Goal: Task Accomplishment & Management: Manage account settings

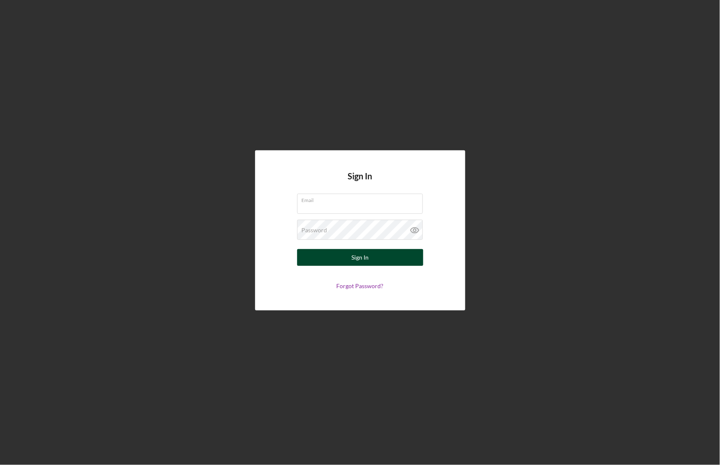
type input "[EMAIL_ADDRESS][DOMAIN_NAME]"
click at [369, 260] on button "Sign In" at bounding box center [360, 257] width 126 height 17
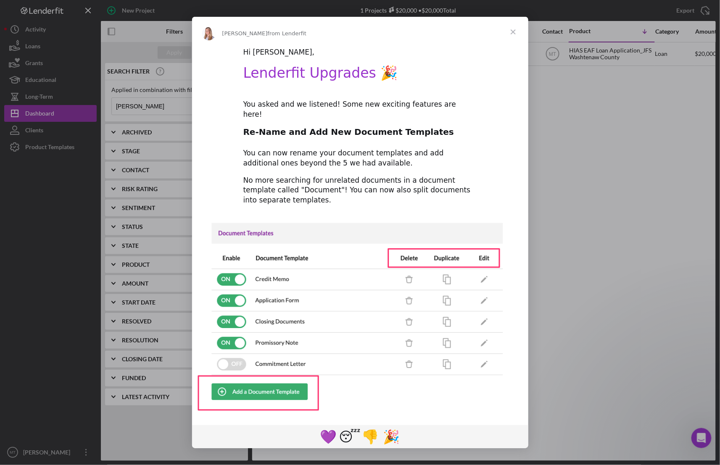
click at [268, 34] on span "from Lenderfit" at bounding box center [287, 33] width 39 height 6
click at [262, 51] on div "Hi [PERSON_NAME]," at bounding box center [360, 52] width 234 height 10
click at [513, 33] on span "Close" at bounding box center [513, 32] width 30 height 30
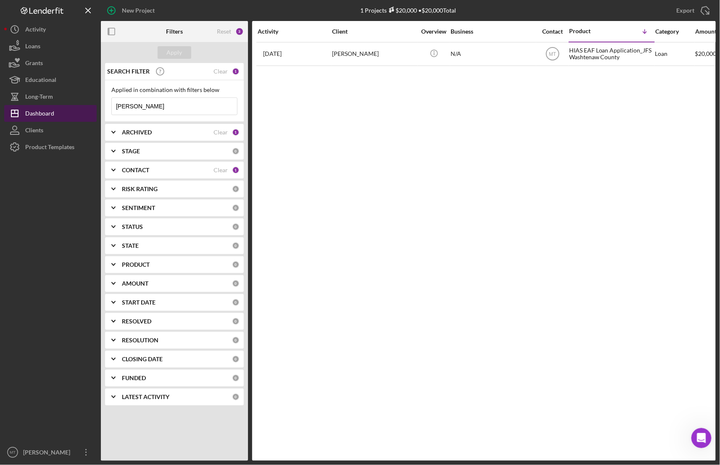
drag, startPoint x: 146, startPoint y: 105, endPoint x: 70, endPoint y: 108, distance: 76.1
click at [70, 108] on div "New Project 1 Projects $20,000 • $20,000 Total [PERSON_NAME] Export Icon/Export…" at bounding box center [360, 230] width 712 height 461
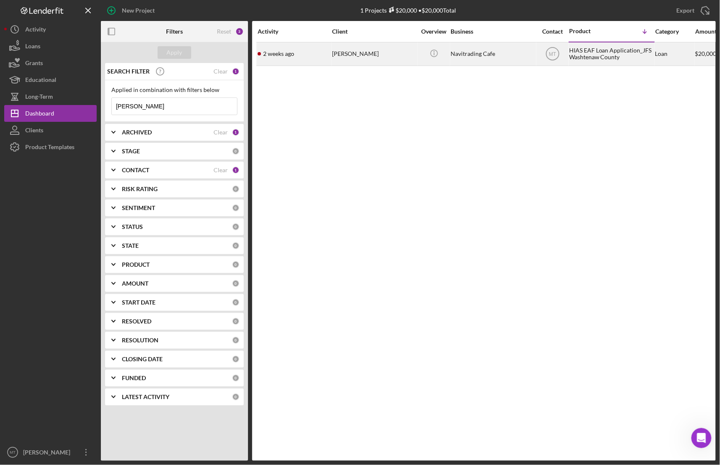
type input "[PERSON_NAME]"
click at [462, 55] on div "Navitrading Cafe" at bounding box center [493, 54] width 84 height 22
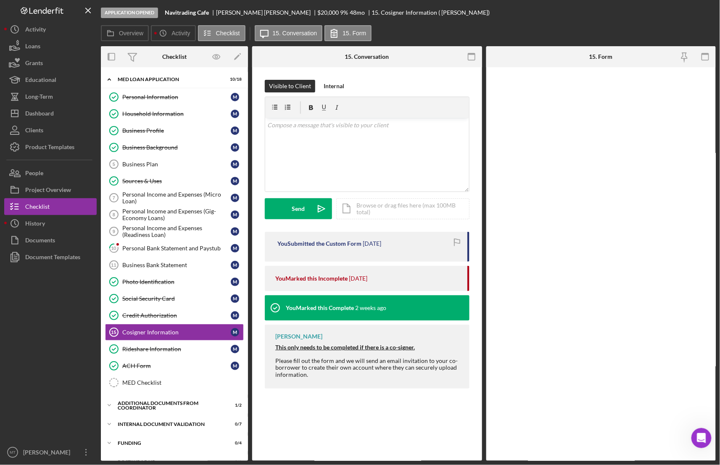
scroll to position [55, 0]
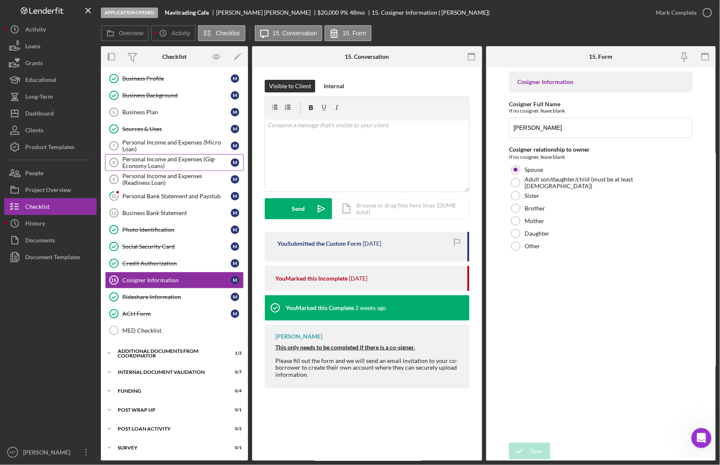
click at [170, 159] on div "Personal Income and Expenses (Gig-Economy Loans)" at bounding box center [176, 162] width 108 height 13
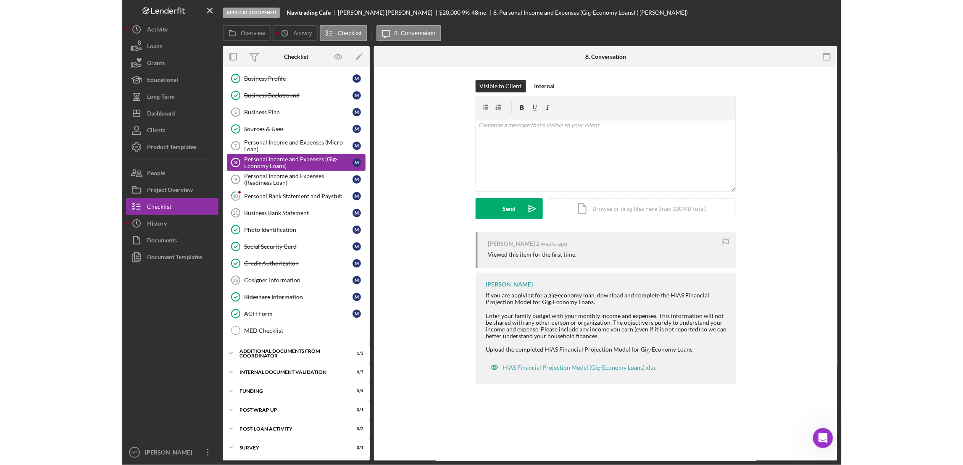
scroll to position [55, 0]
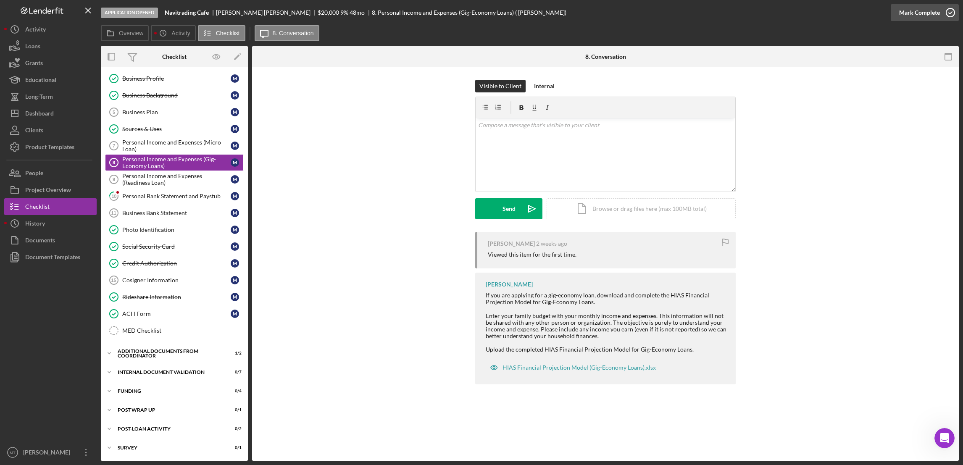
click at [719, 9] on div "Mark Complete" at bounding box center [919, 12] width 41 height 17
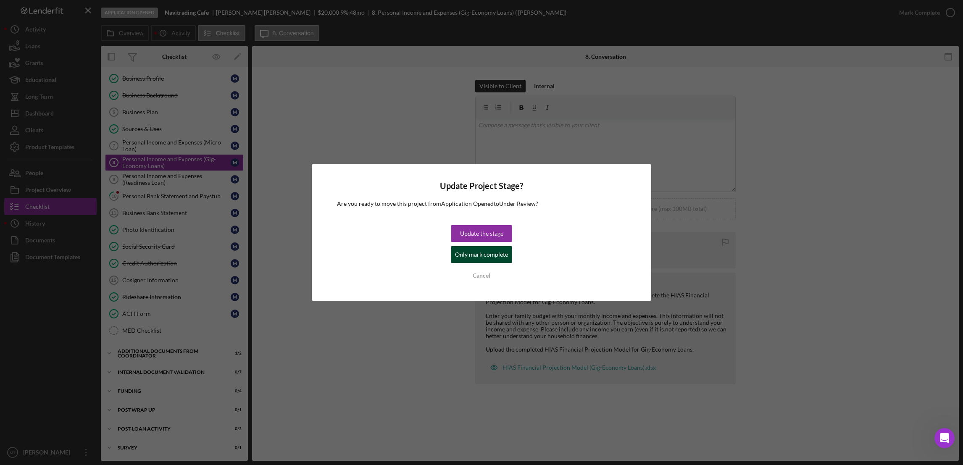
click at [492, 256] on div "Only mark complete" at bounding box center [481, 254] width 53 height 17
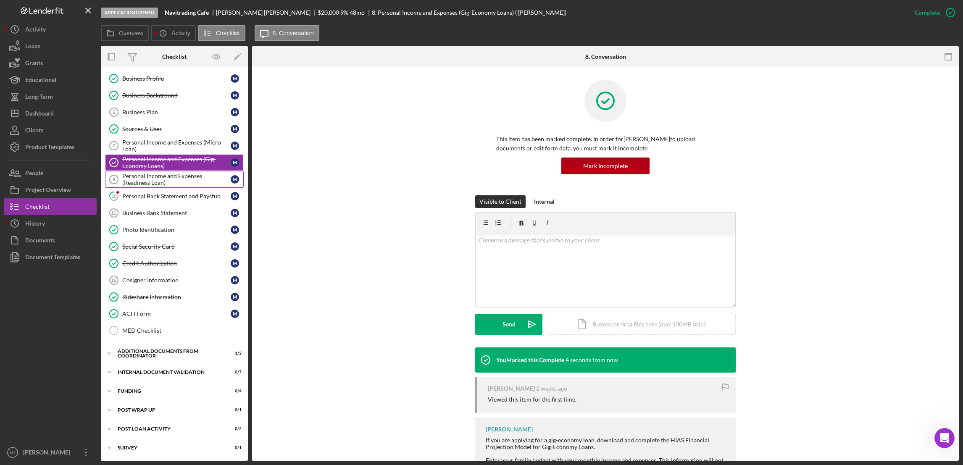
click at [177, 181] on div "Personal Income and Expenses (Readiness Loan)" at bounding box center [176, 179] width 108 height 13
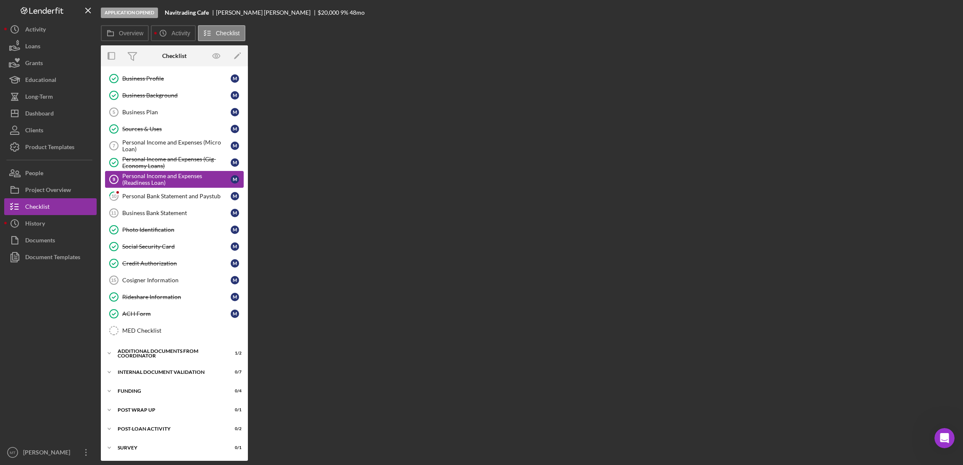
scroll to position [55, 0]
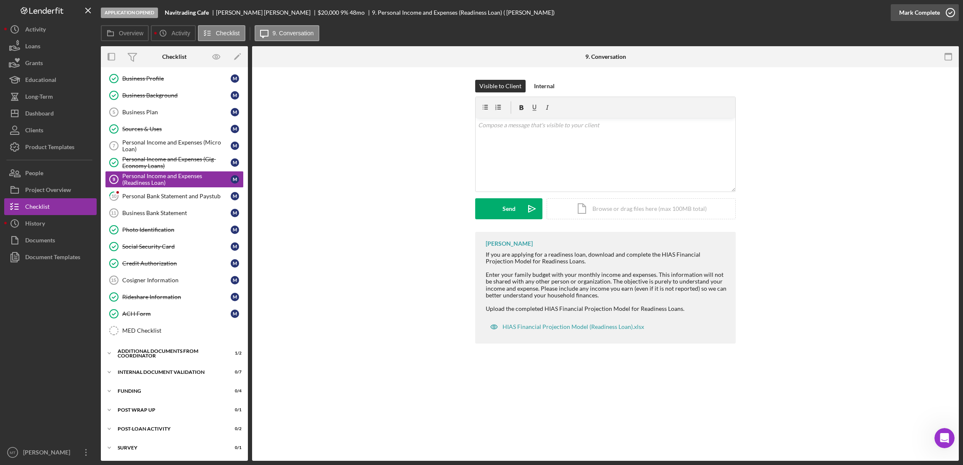
click at [719, 15] on div "Mark Complete" at bounding box center [919, 12] width 41 height 17
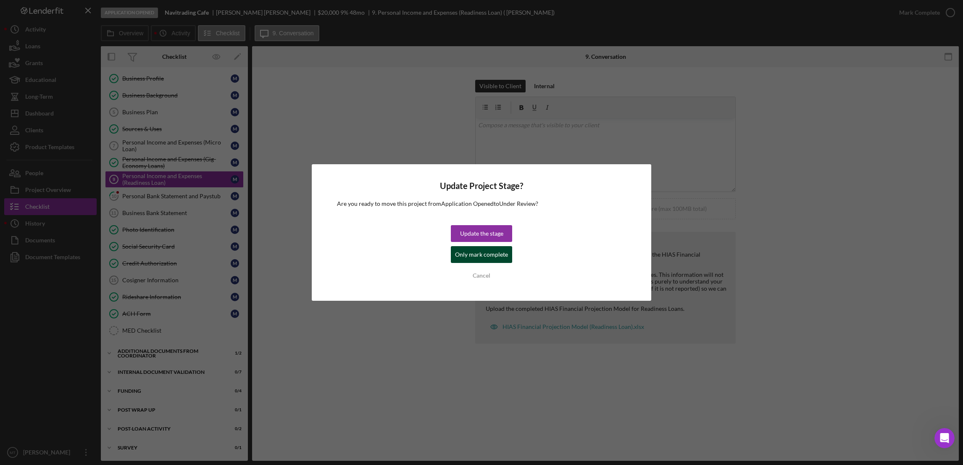
click at [488, 255] on div "Only mark complete" at bounding box center [481, 254] width 53 height 17
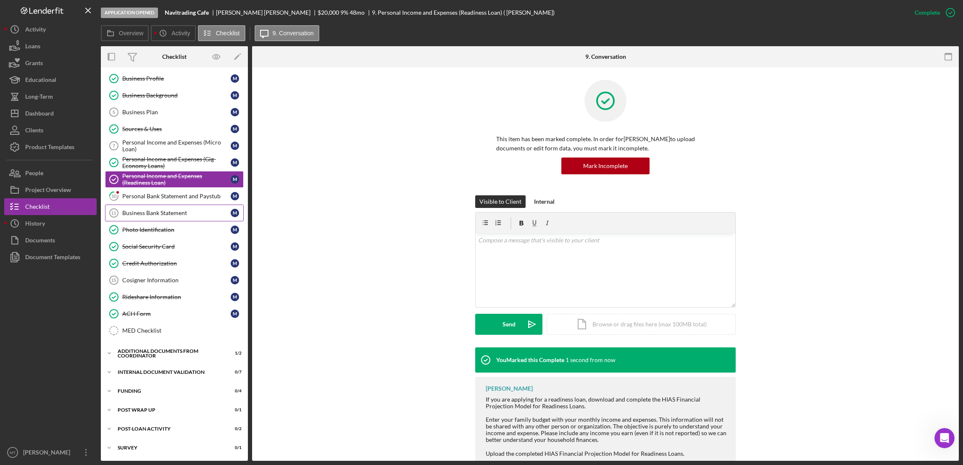
click at [173, 213] on div "Business Bank Statement" at bounding box center [176, 213] width 108 height 7
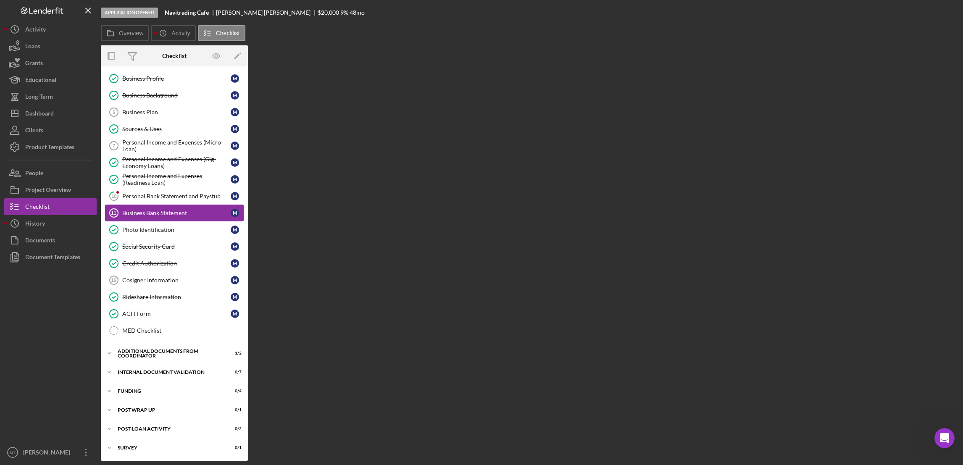
scroll to position [55, 0]
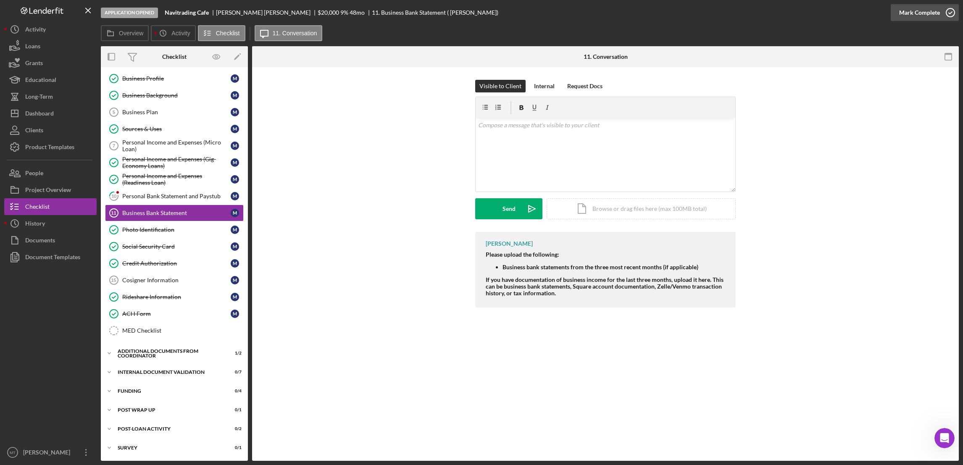
click at [719, 15] on div "Mark Complete" at bounding box center [919, 12] width 41 height 17
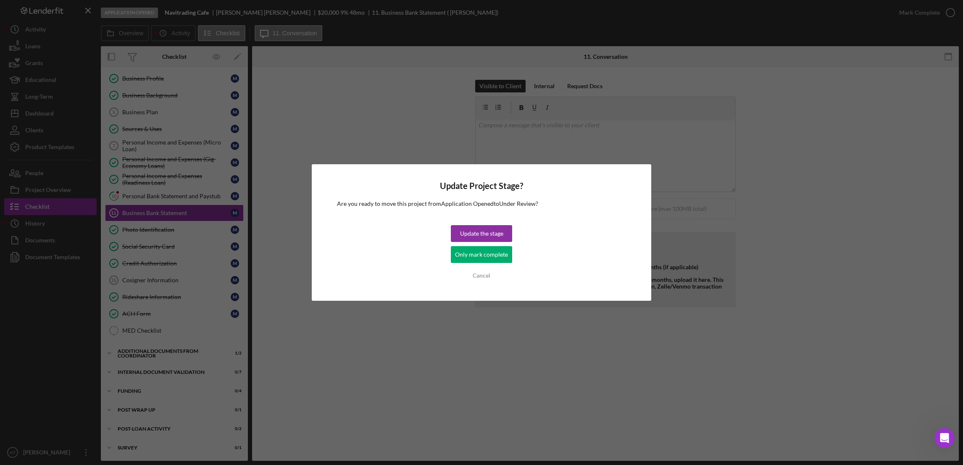
click at [481, 254] on div "Only mark complete" at bounding box center [481, 254] width 53 height 17
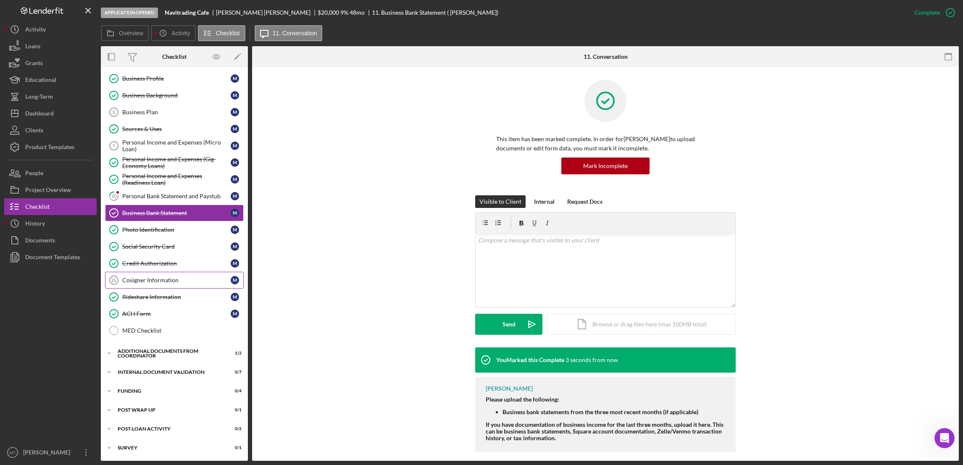
click at [163, 280] on div "Cosigner Information" at bounding box center [176, 280] width 108 height 7
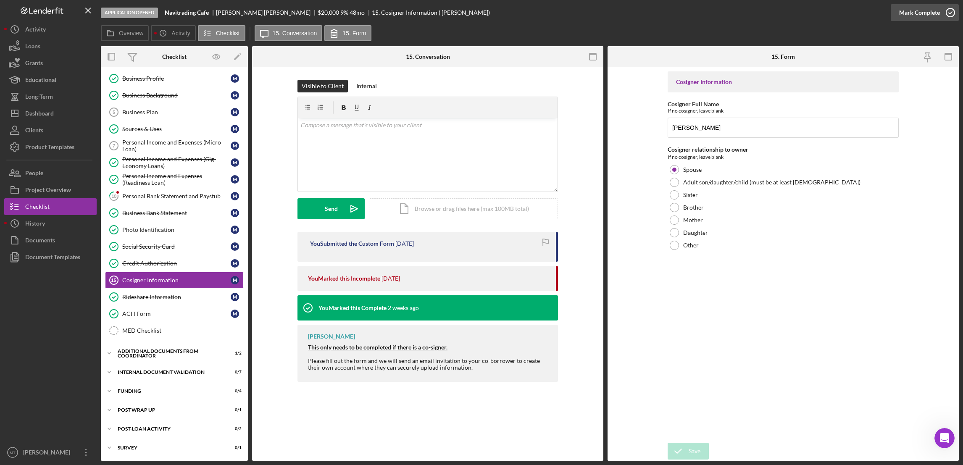
click at [719, 15] on div "Mark Complete" at bounding box center [919, 12] width 41 height 17
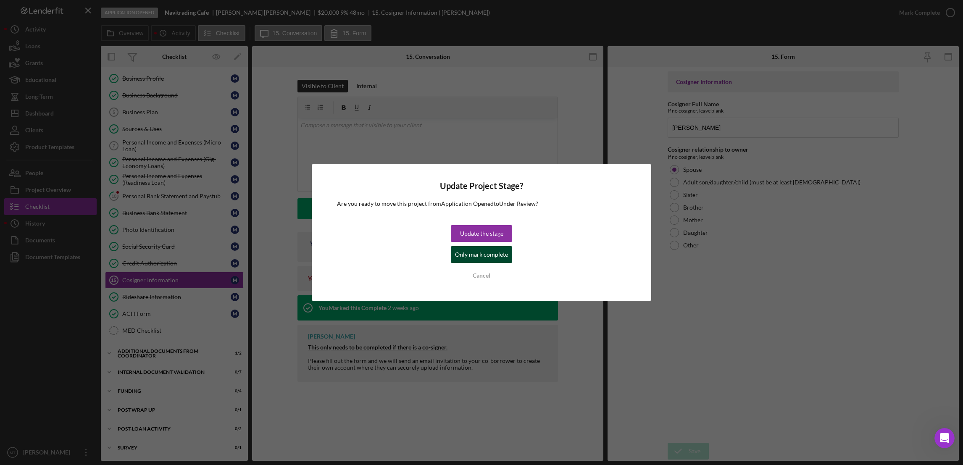
click at [495, 256] on div "Only mark complete" at bounding box center [481, 254] width 53 height 17
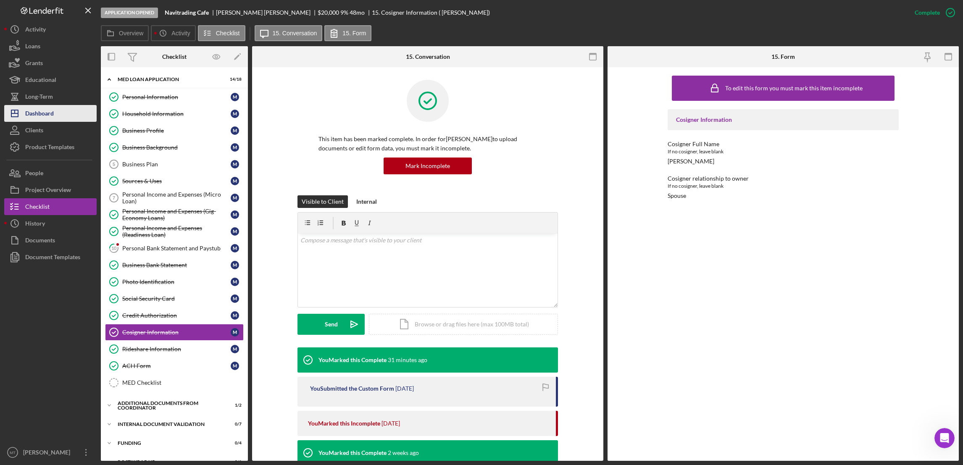
click at [58, 113] on button "Icon/Dashboard Dashboard" at bounding box center [50, 113] width 92 height 17
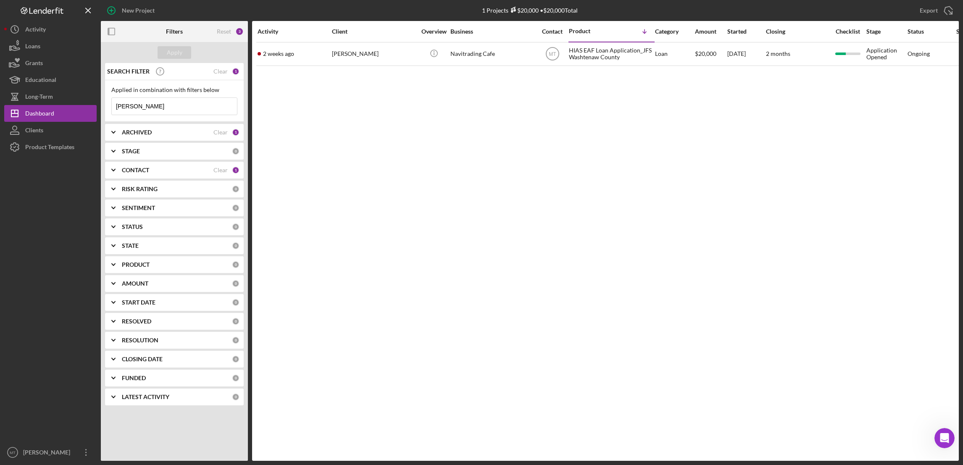
drag, startPoint x: 133, startPoint y: 105, endPoint x: 108, endPoint y: 106, distance: 24.8
click at [108, 106] on div "Applied in combination with filters below [PERSON_NAME] Icon/Menu Close" at bounding box center [174, 101] width 139 height 42
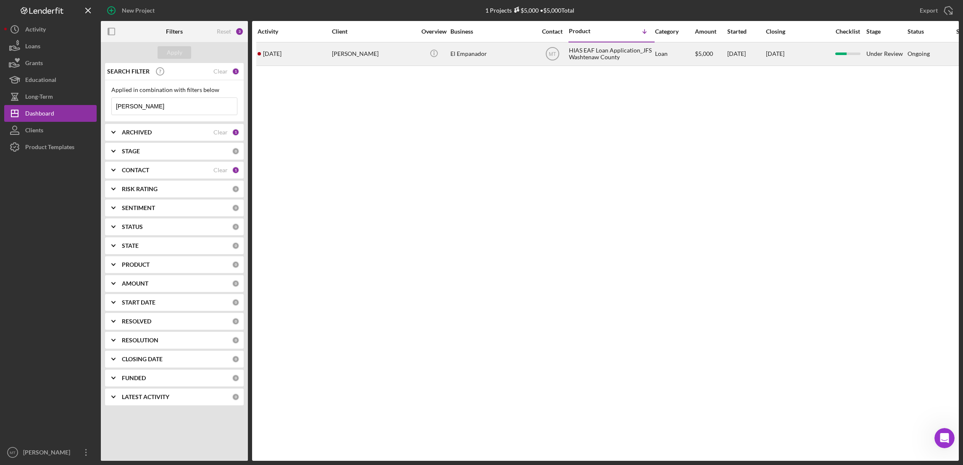
type input "[PERSON_NAME]"
click at [588, 56] on div "HIAS EAF Loan Application_JFS Washtenaw County" at bounding box center [611, 54] width 84 height 22
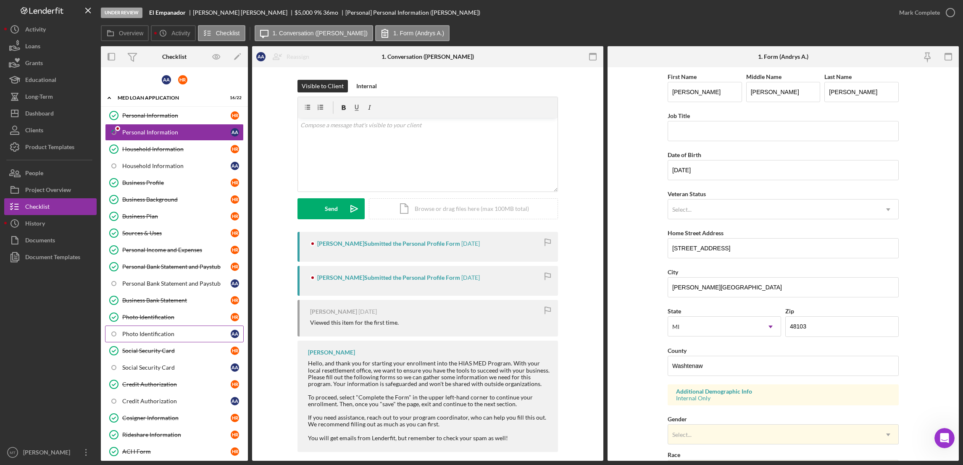
click at [172, 335] on div "Photo Identification" at bounding box center [176, 334] width 108 height 7
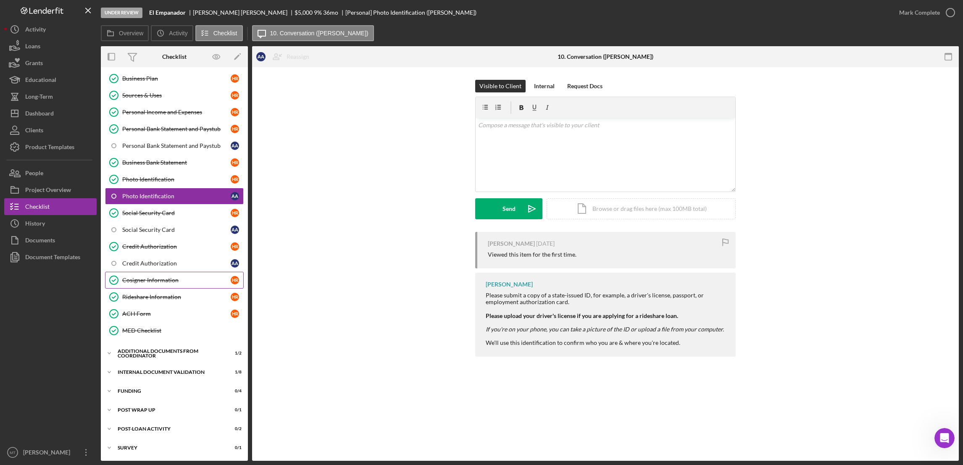
scroll to position [140, 0]
click at [158, 262] on div "Credit Authorization" at bounding box center [176, 263] width 108 height 7
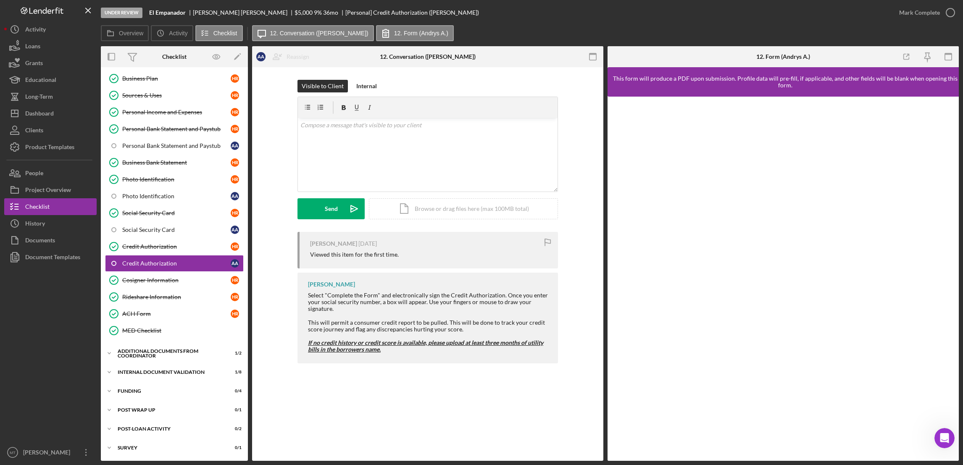
scroll to position [140, 0]
click at [145, 282] on div "Cosigner Information" at bounding box center [176, 280] width 108 height 7
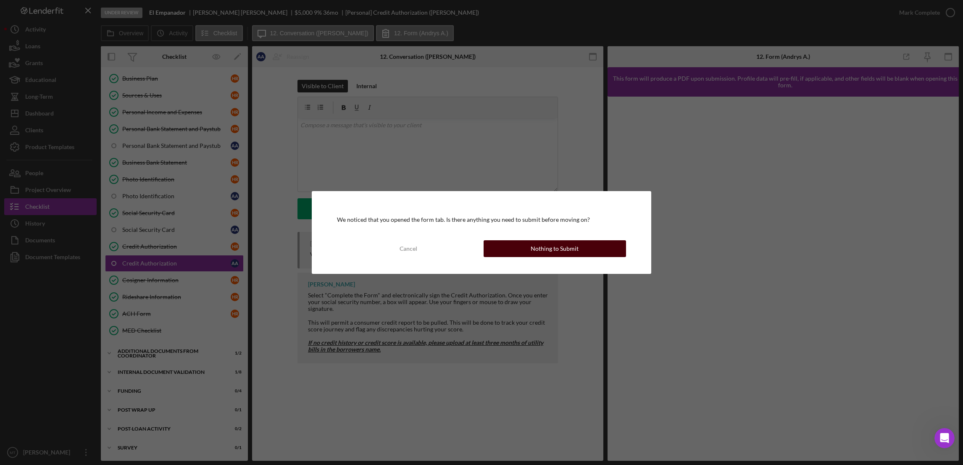
click at [485, 249] on div "Cancel Nothing to Submit" at bounding box center [481, 248] width 289 height 17
click at [509, 250] on button "Nothing to Submit" at bounding box center [555, 248] width 142 height 17
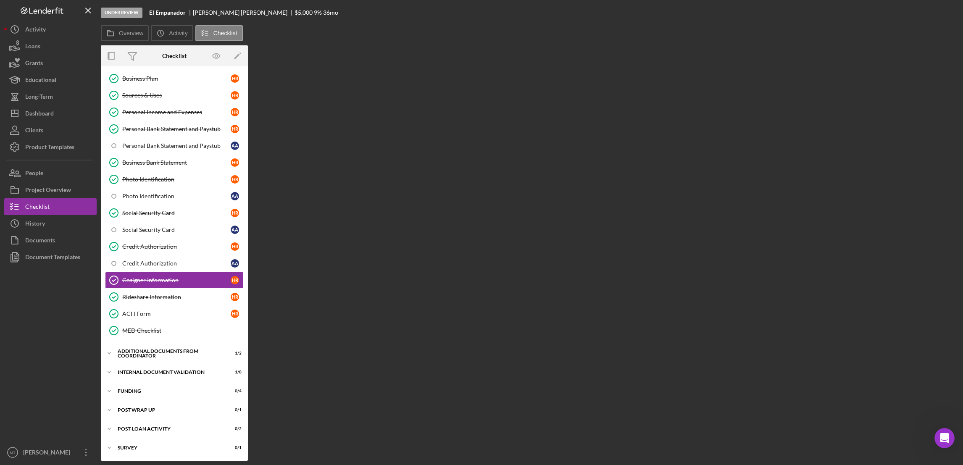
scroll to position [140, 0]
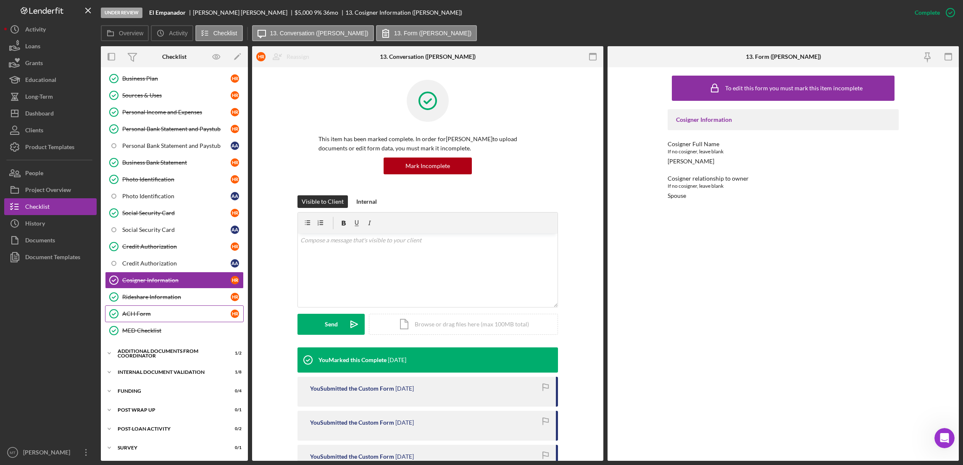
click at [142, 316] on div "ACH Form" at bounding box center [176, 314] width 108 height 7
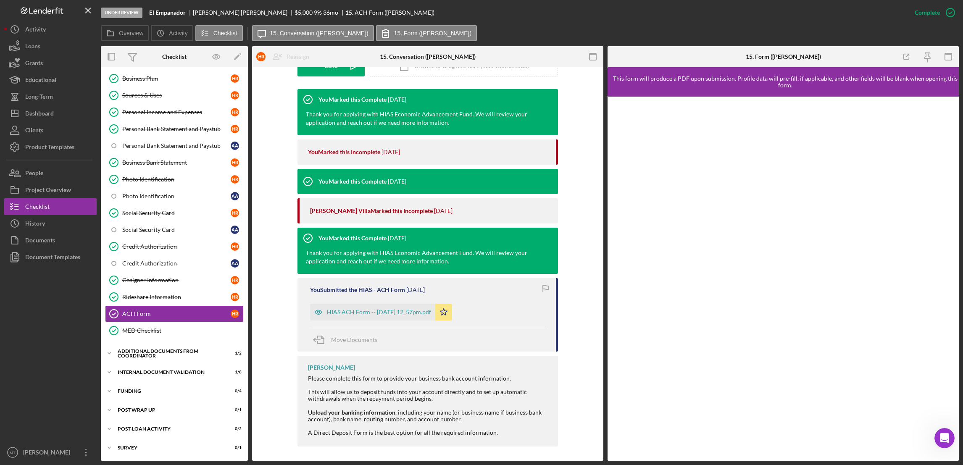
scroll to position [261, 0]
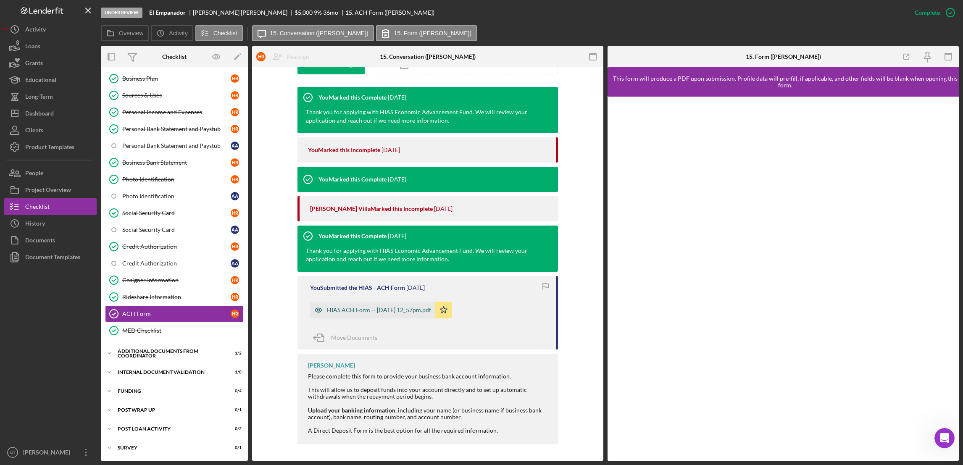
click at [424, 314] on div "HIAS ACH Form -- [DATE] 12_57pm.pdf" at bounding box center [372, 310] width 125 height 17
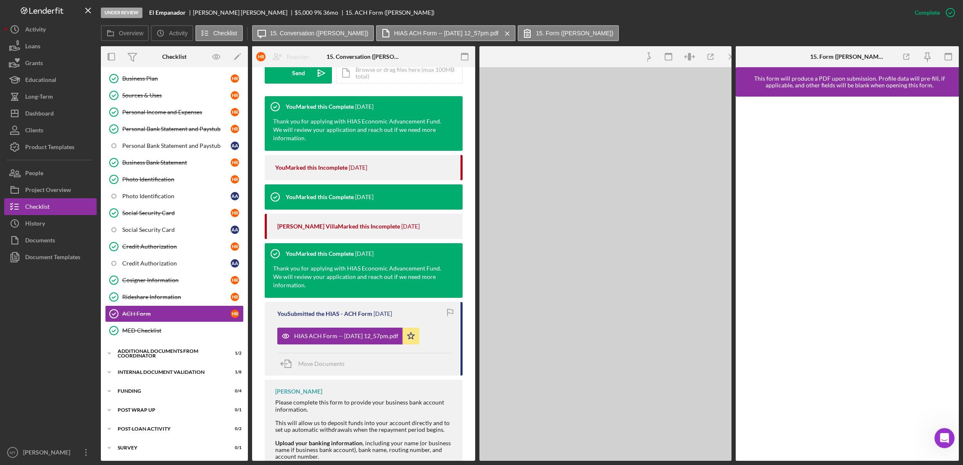
scroll to position [270, 0]
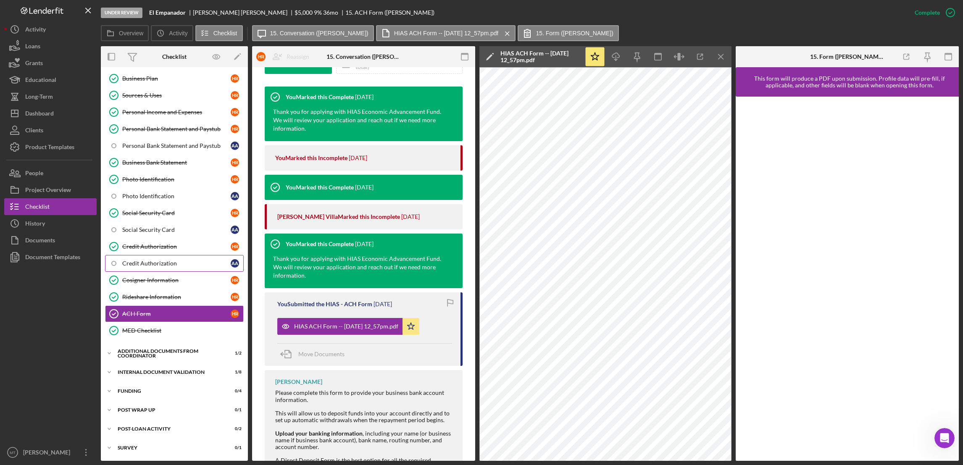
click at [145, 264] on div "Credit Authorization" at bounding box center [176, 263] width 108 height 7
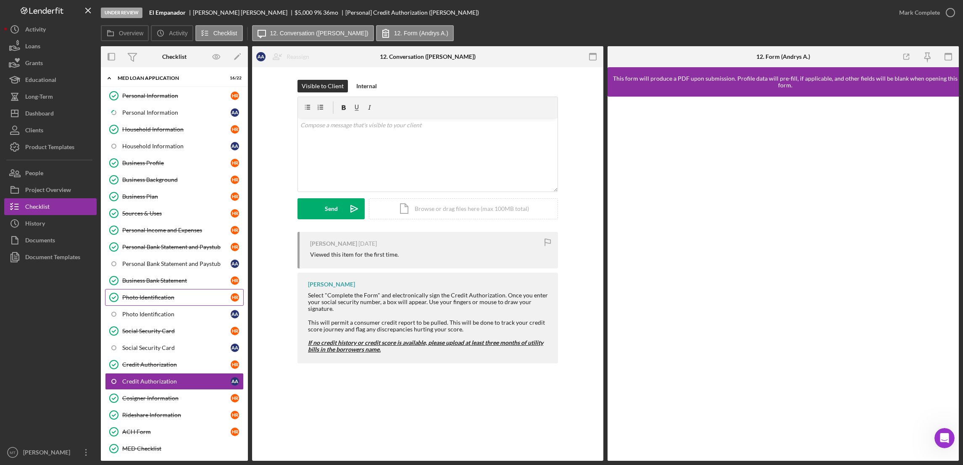
scroll to position [14, 0]
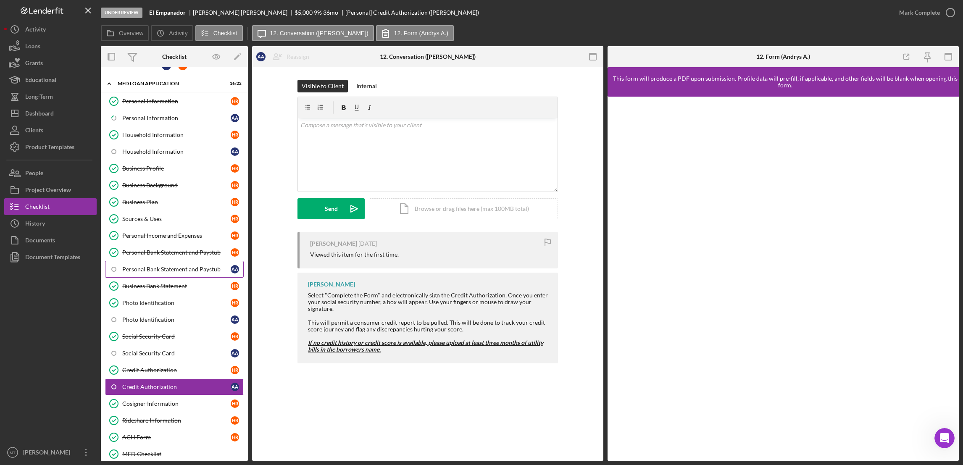
click at [162, 270] on div "Personal Bank Statement and Paystub" at bounding box center [176, 269] width 108 height 7
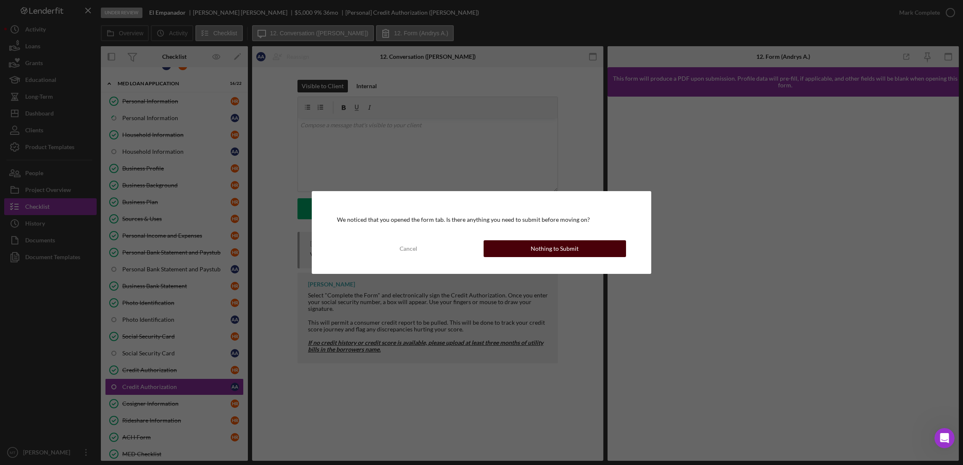
click at [522, 249] on button "Nothing to Submit" at bounding box center [555, 248] width 142 height 17
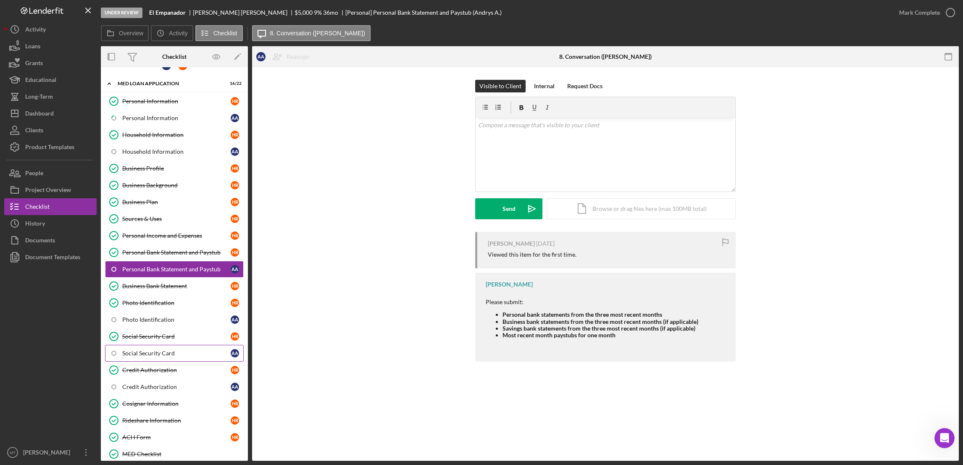
click at [142, 354] on div "Social Security Card" at bounding box center [176, 353] width 108 height 7
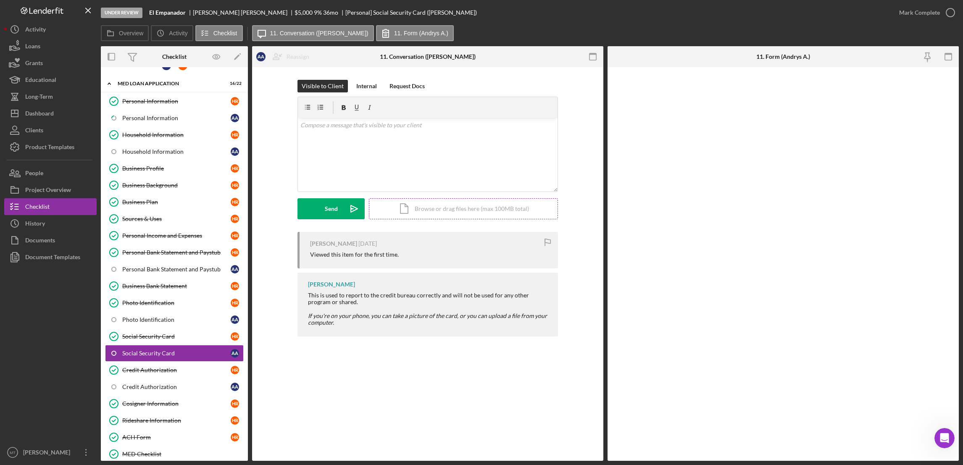
click at [411, 215] on div "Icon/Document Browse or drag files here (max 100MB total) Tap to choose files o…" at bounding box center [463, 208] width 189 height 21
click at [327, 213] on div "Upload" at bounding box center [331, 208] width 19 height 21
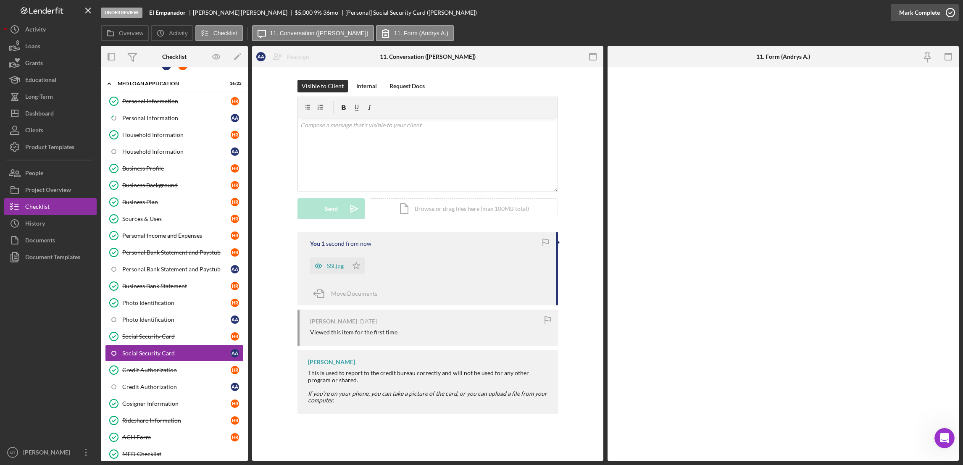
click at [719, 12] on div "Mark Complete" at bounding box center [919, 12] width 41 height 17
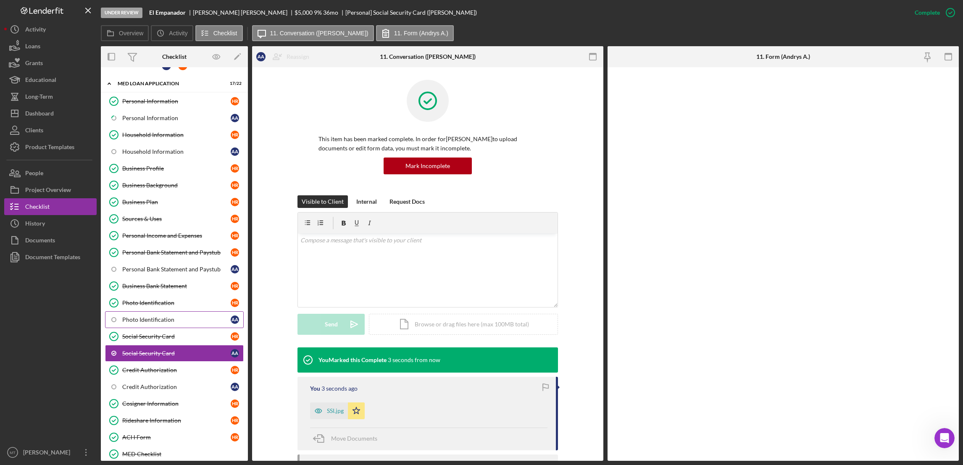
click at [142, 323] on div "Photo Identification" at bounding box center [176, 319] width 108 height 7
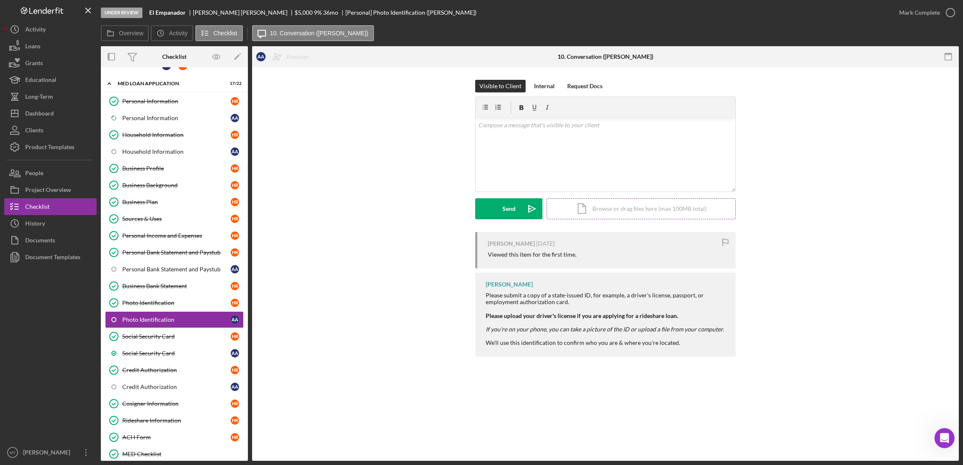
click at [589, 207] on div "Icon/Document Browse or drag files here (max 100MB total) Tap to choose files o…" at bounding box center [641, 208] width 189 height 21
click at [516, 210] on div "Upload" at bounding box center [509, 208] width 19 height 21
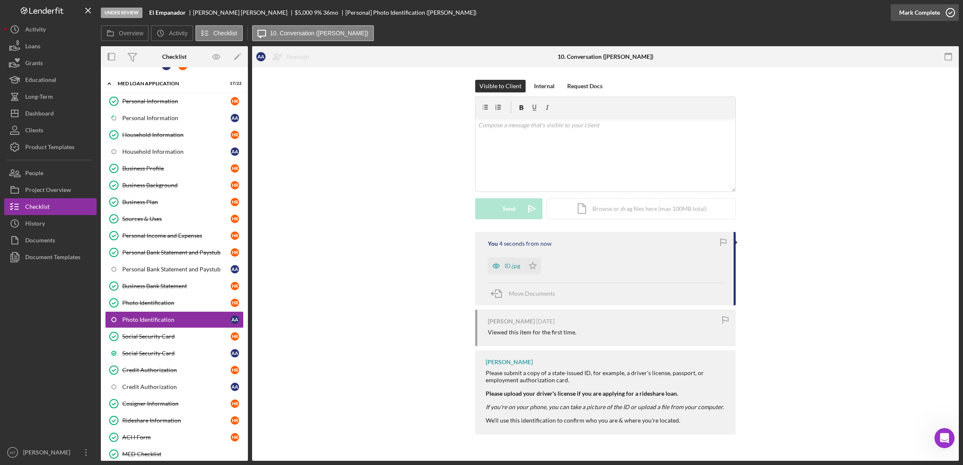
click at [719, 12] on div "Mark Complete" at bounding box center [919, 12] width 41 height 17
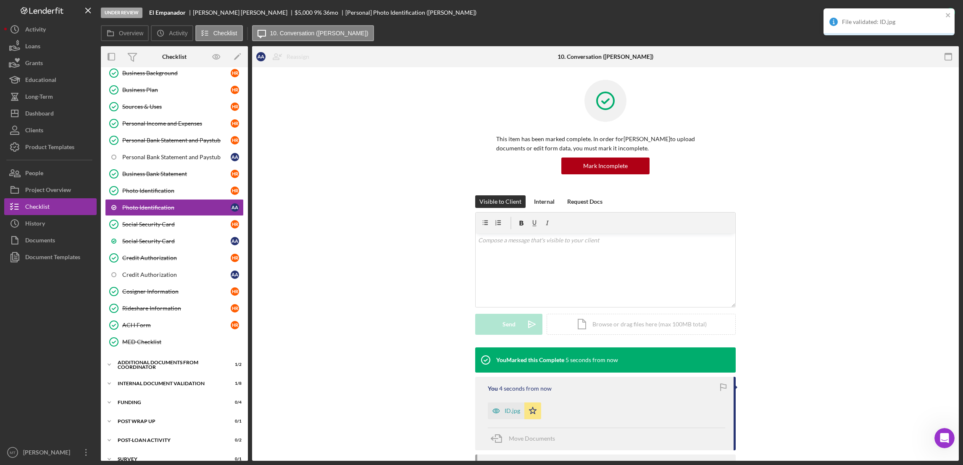
scroll to position [140, 0]
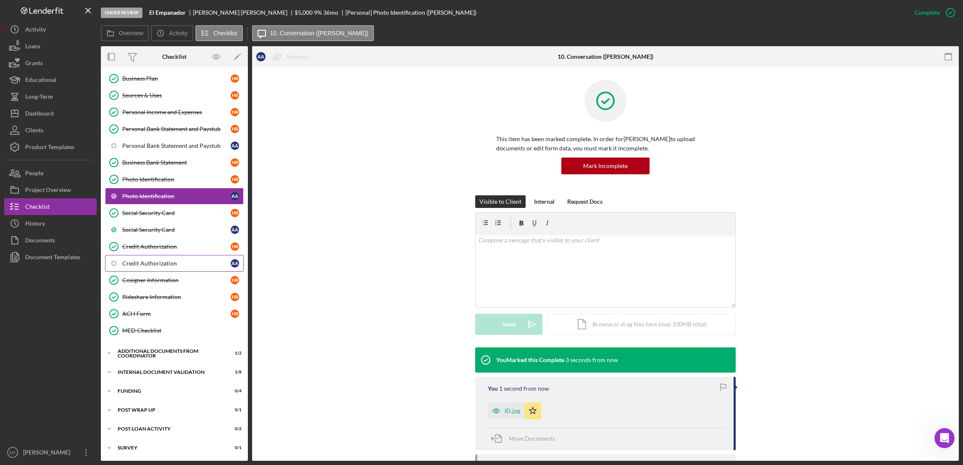
click at [158, 260] on div "Credit Authorization" at bounding box center [176, 263] width 108 height 7
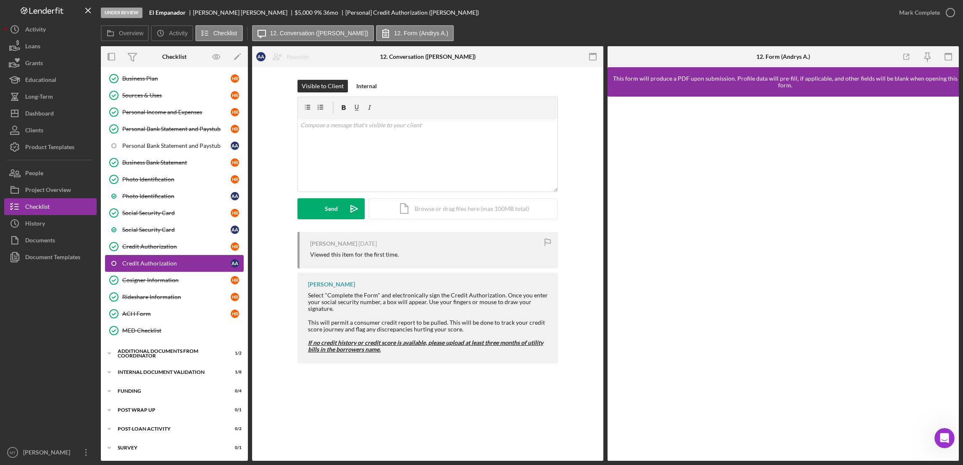
scroll to position [140, 0]
click at [146, 279] on div "Cosigner Information" at bounding box center [176, 280] width 108 height 7
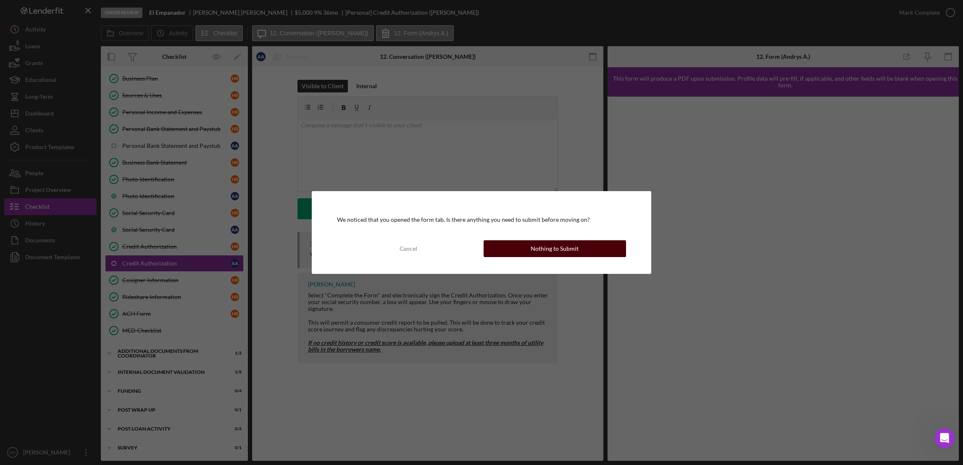
click at [513, 245] on button "Nothing to Submit" at bounding box center [555, 248] width 142 height 17
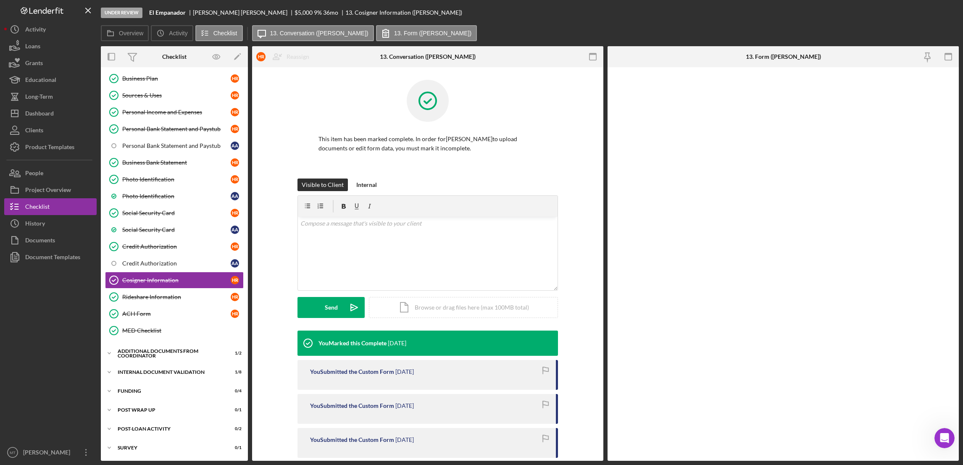
scroll to position [140, 0]
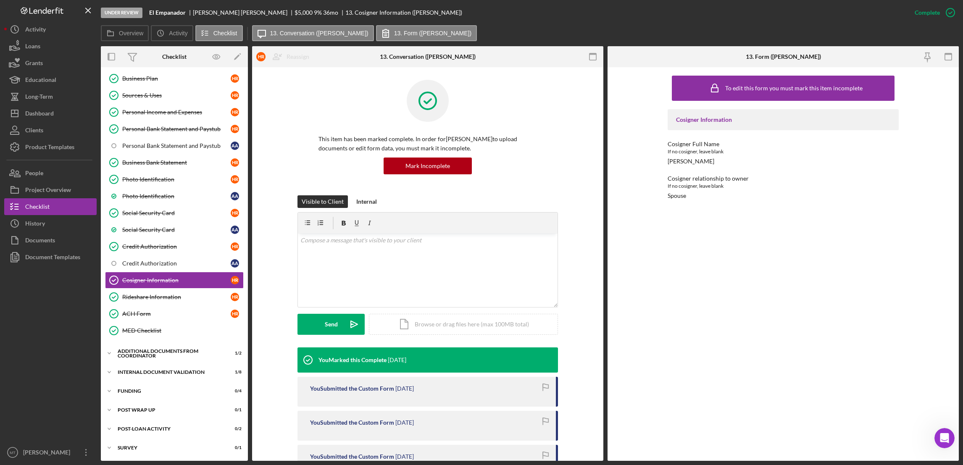
click at [719, 84] on div "To edit this form you must mark this item incomplete" at bounding box center [783, 88] width 158 height 21
click at [719, 90] on div "To edit this form you must mark this item incomplete" at bounding box center [793, 88] width 137 height 7
click at [719, 16] on div "Mark Incomplete" at bounding box center [917, 12] width 45 height 17
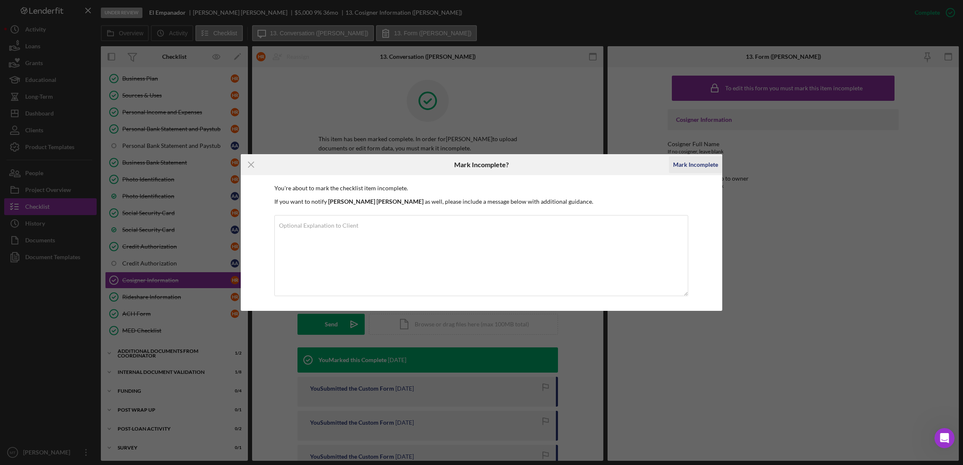
click at [705, 164] on div "Mark Incomplete" at bounding box center [695, 164] width 45 height 17
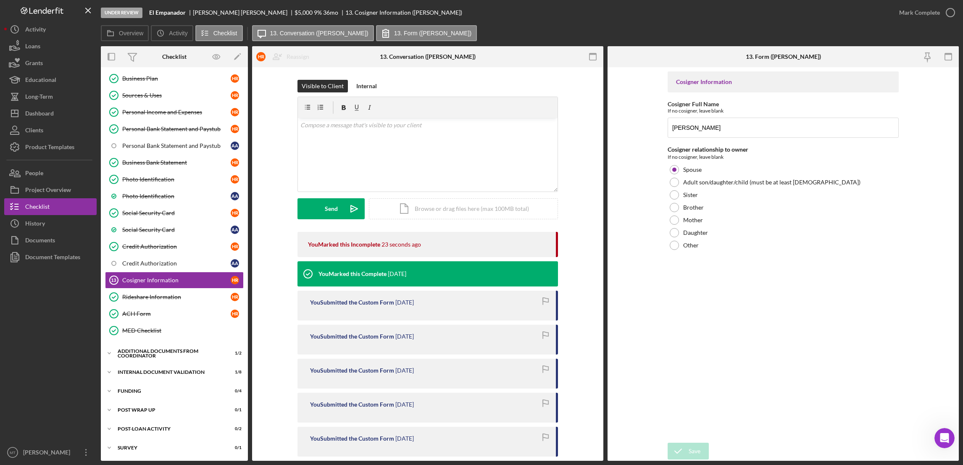
click at [719, 447] on div "Save Save" at bounding box center [783, 452] width 231 height 18
